Goal: Task Accomplishment & Management: Manage account settings

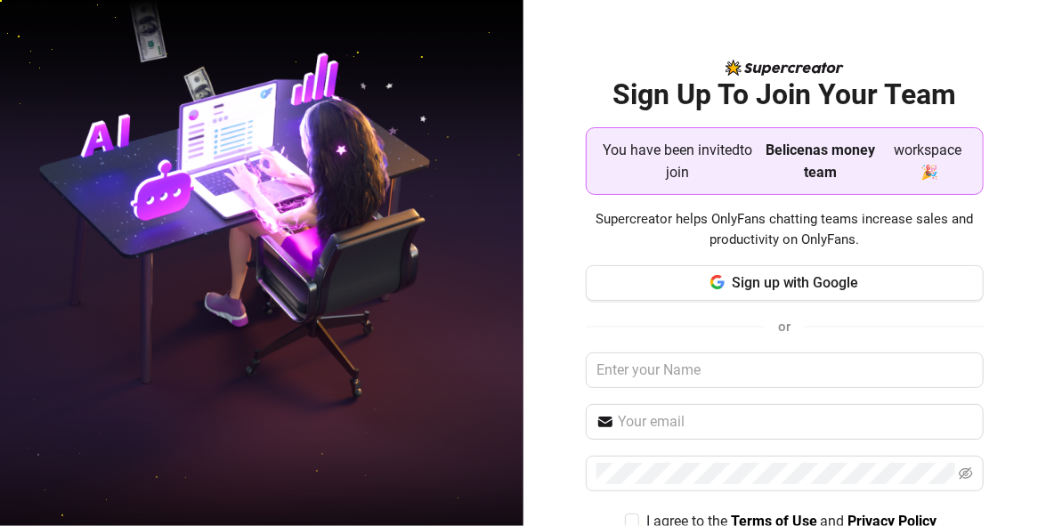
click at [799, 164] on strong "Belicenas money team" at bounding box center [820, 161] width 109 height 39
click at [807, 172] on strong "Belicenas money team" at bounding box center [820, 161] width 109 height 39
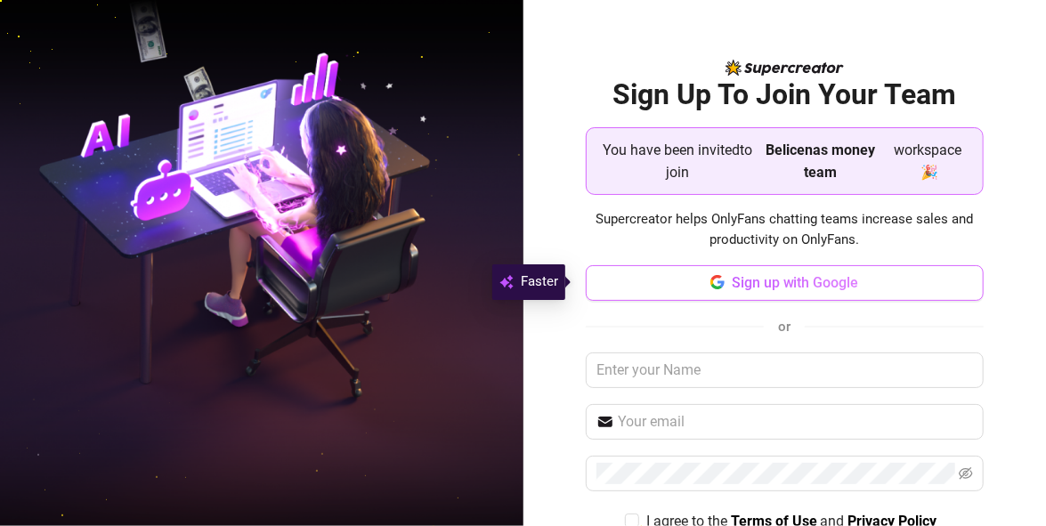
click at [763, 280] on span "Sign up with Google" at bounding box center [795, 282] width 127 height 17
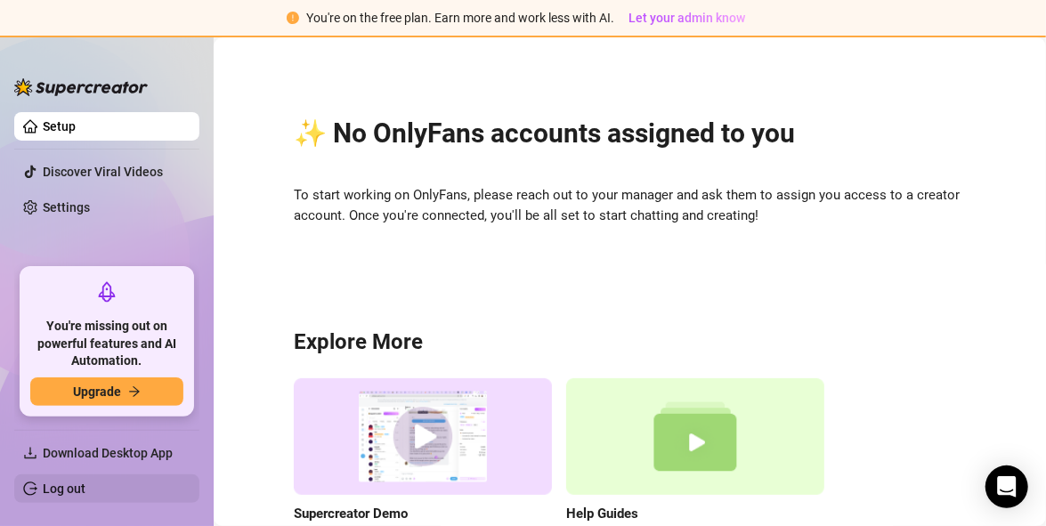
click at [70, 491] on link "Log out" at bounding box center [64, 489] width 43 height 14
